Goal: Information Seeking & Learning: Learn about a topic

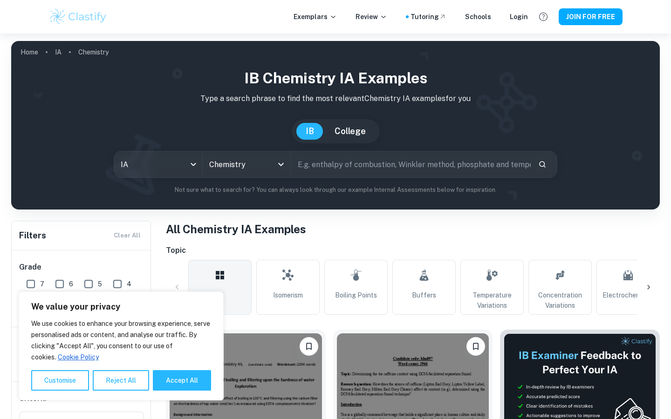
scroll to position [205, 0]
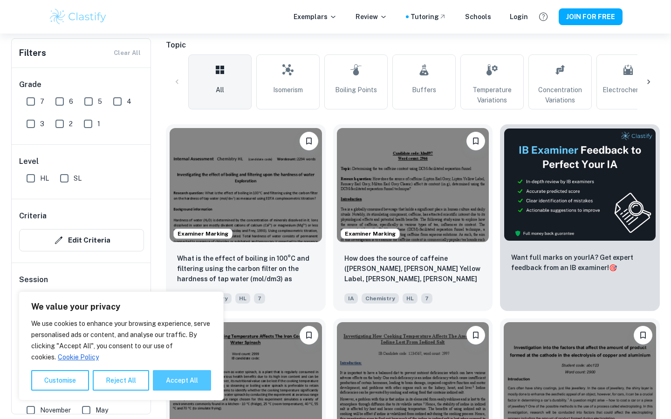
click at [166, 377] on button "Accept All" at bounding box center [182, 380] width 58 height 20
checkbox input "true"
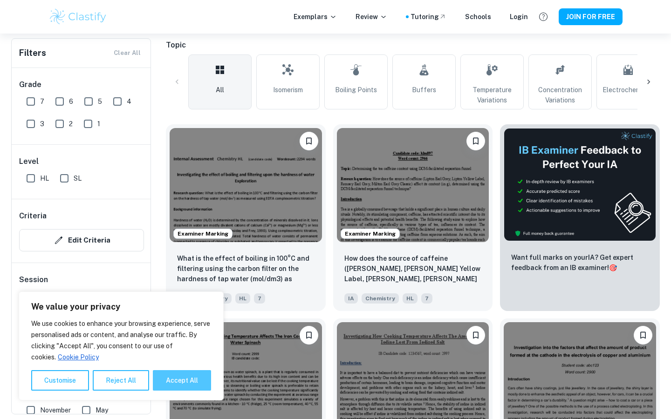
checkbox input "true"
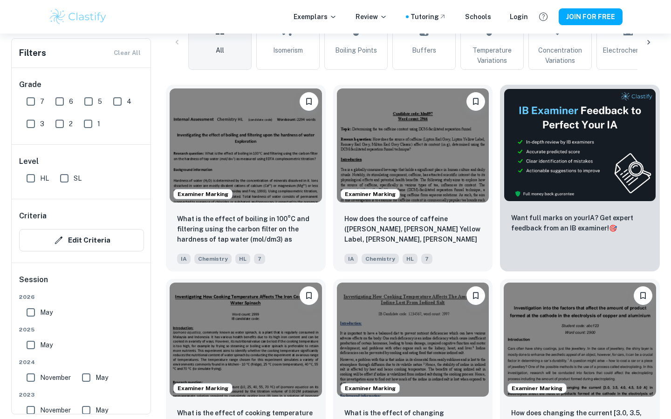
scroll to position [245, 0]
click at [41, 104] on span "7" at bounding box center [42, 101] width 4 height 10
click at [40, 104] on input "7" at bounding box center [30, 101] width 19 height 19
checkbox input "true"
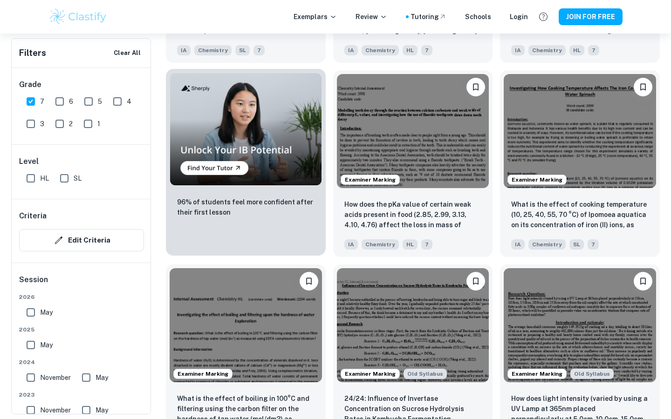
scroll to position [667, 0]
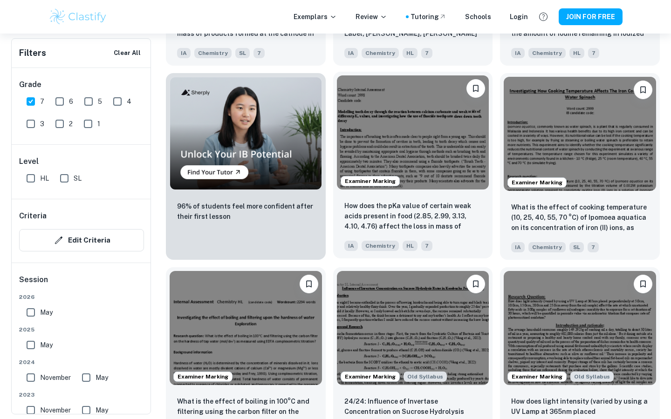
click at [345, 136] on img at bounding box center [413, 132] width 152 height 114
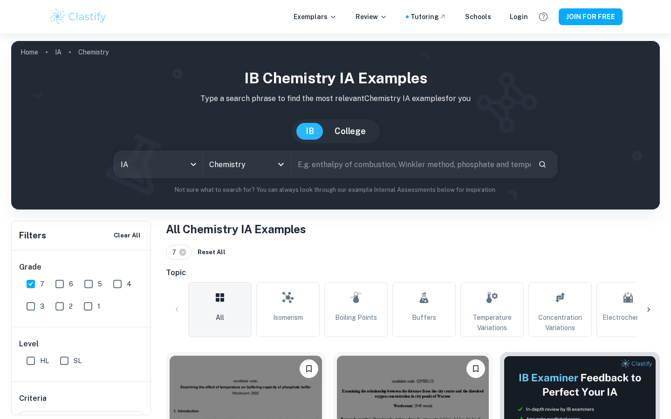
click at [343, 138] on button "College" at bounding box center [350, 131] width 50 height 17
checkbox input "false"
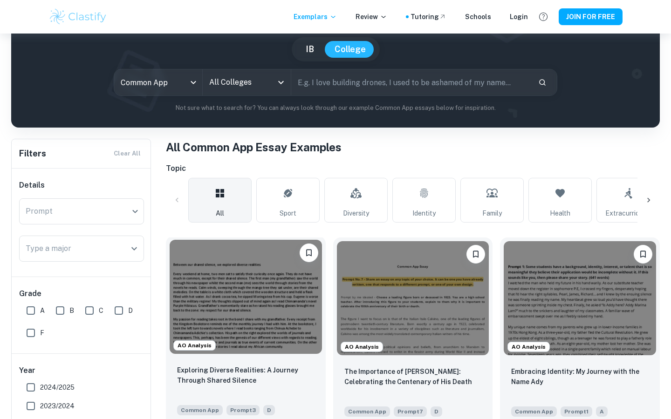
scroll to position [153, 0]
